Goal: Obtain resource: Obtain resource

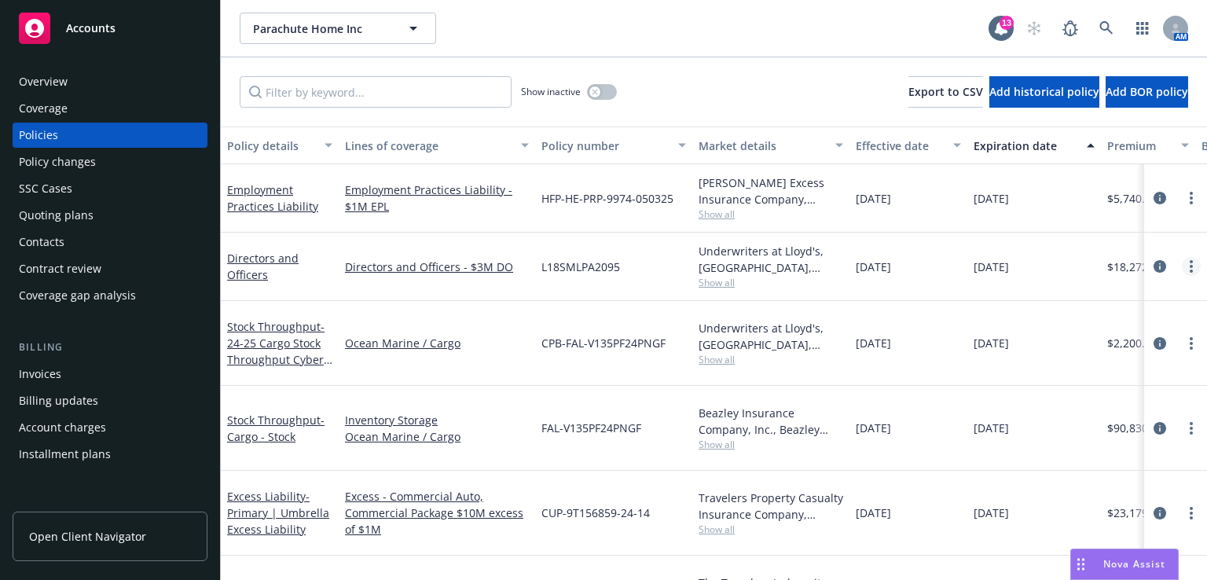
click at [1190, 266] on icon "more" at bounding box center [1191, 266] width 3 height 13
click at [444, 268] on link "Directors and Officers - $3M DO" at bounding box center [437, 267] width 184 height 17
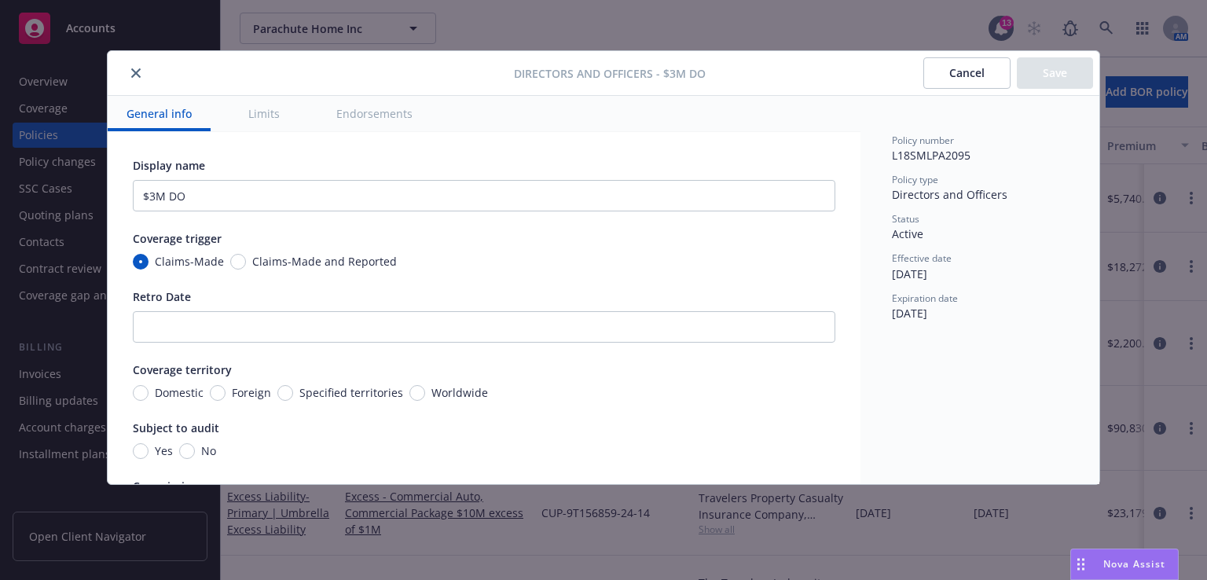
click at [131, 67] on button "close" at bounding box center [136, 73] width 19 height 19
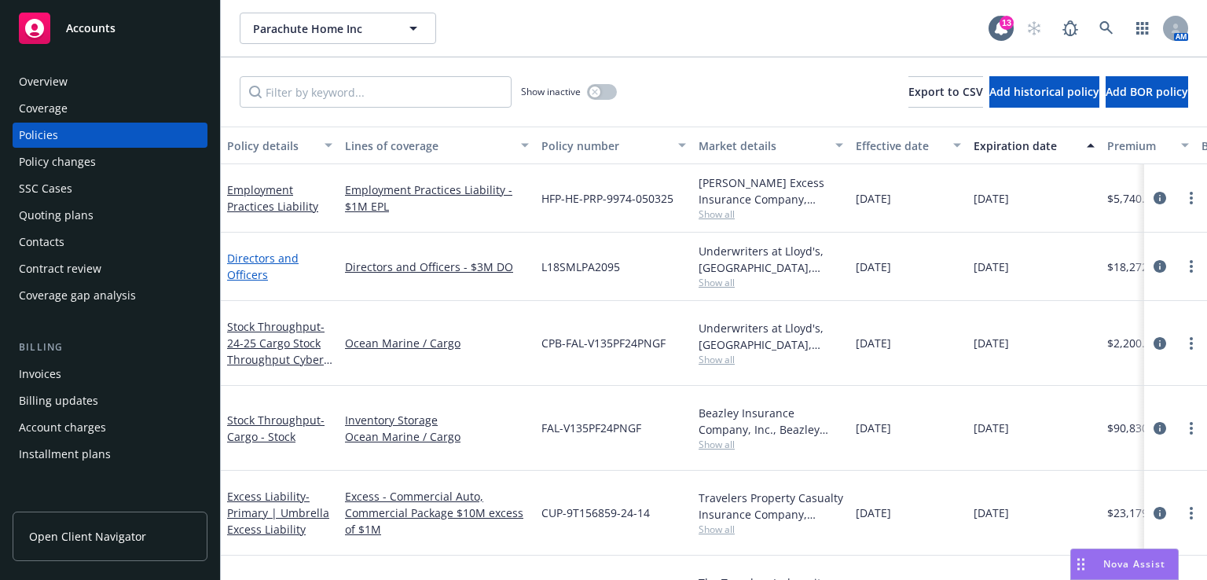
click at [245, 255] on link "Directors and Officers" at bounding box center [263, 266] width 72 height 31
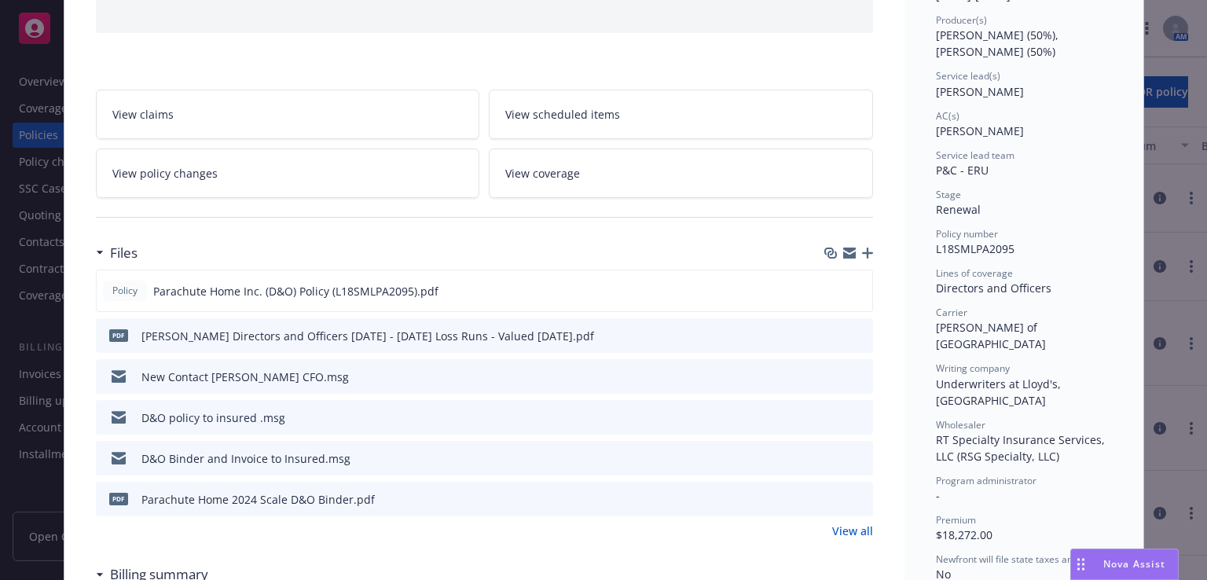
scroll to position [199, 0]
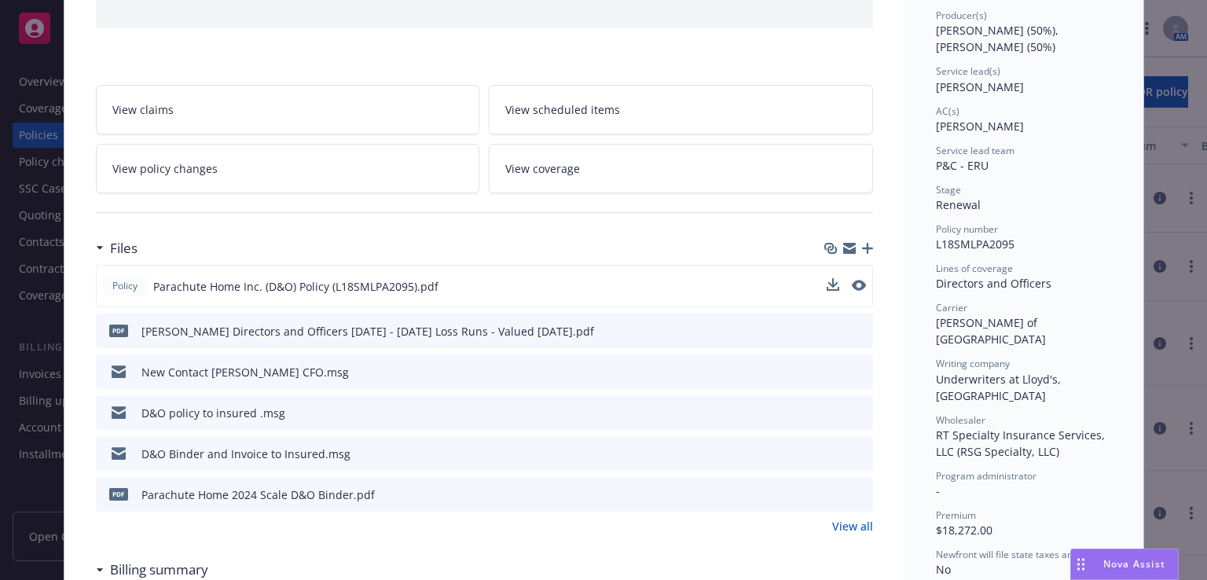
click at [342, 292] on div "Policy Parachute Home Inc. (D&O) Policy (L18SMLPA2095).pdf" at bounding box center [271, 286] width 336 height 20
click at [850, 284] on icon "preview file" at bounding box center [857, 285] width 14 height 11
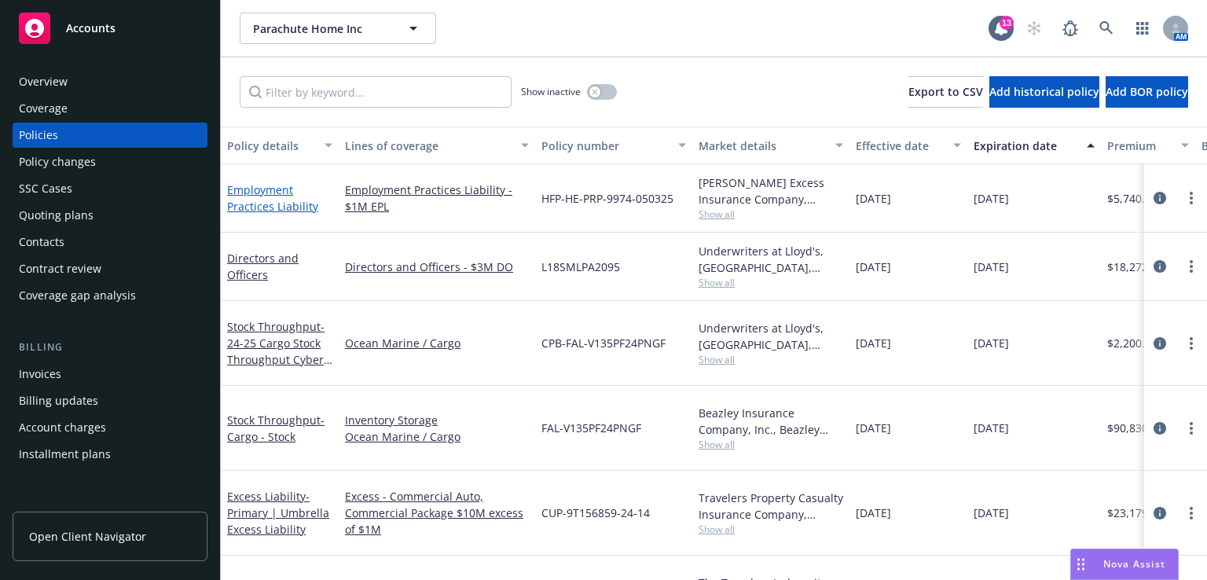
click at [243, 188] on link "Employment Practices Liability" at bounding box center [272, 197] width 91 height 31
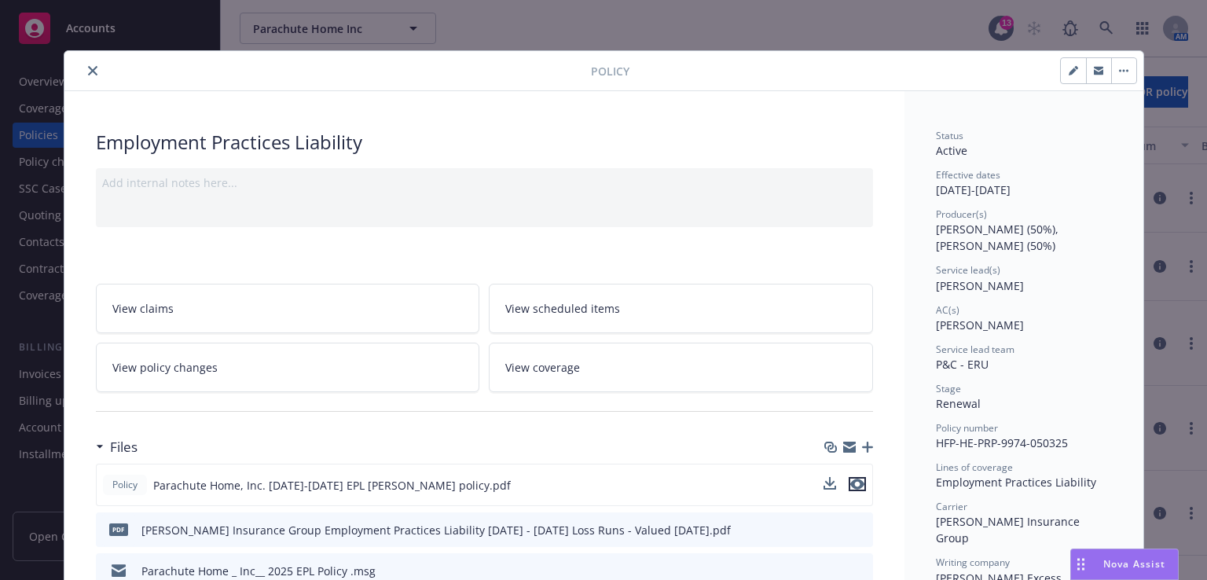
click at [851, 482] on icon "preview file" at bounding box center [857, 484] width 14 height 11
